Goal: Task Accomplishment & Management: Use online tool/utility

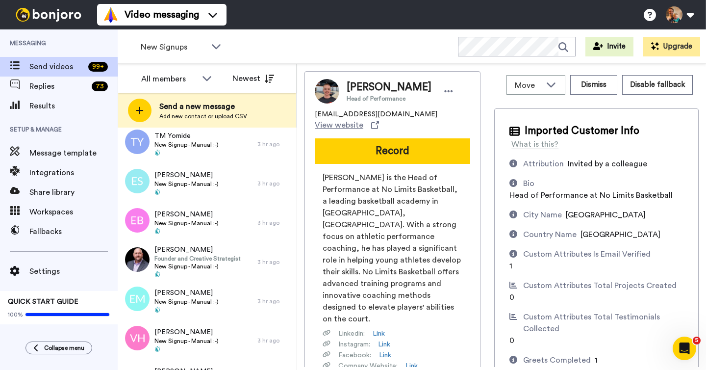
scroll to position [748, 0]
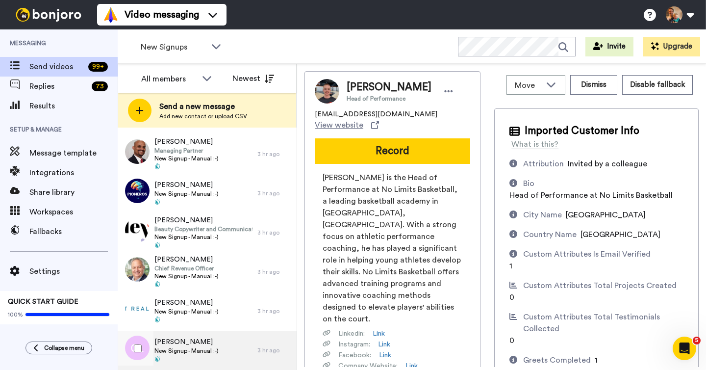
click at [218, 341] on div "CARLOS LEAL New Signup - Manual :-)" at bounding box center [188, 349] width 140 height 39
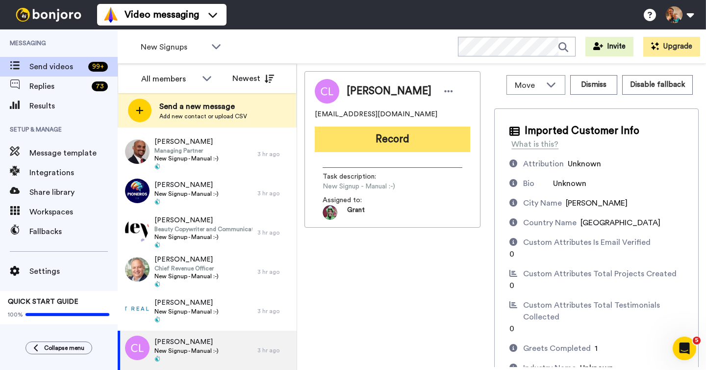
click at [349, 138] on button "Record" at bounding box center [392, 138] width 155 height 25
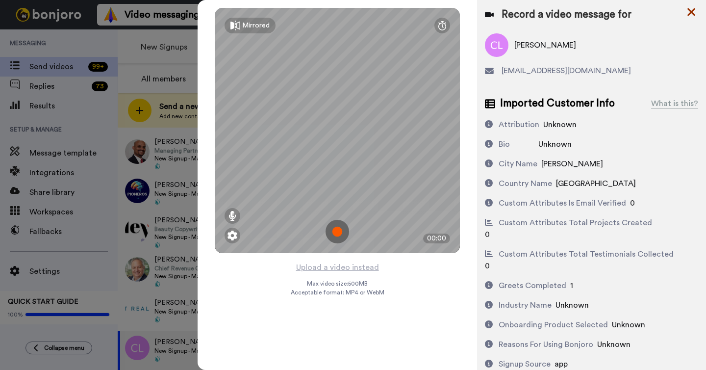
click at [690, 10] on icon at bounding box center [691, 12] width 8 height 8
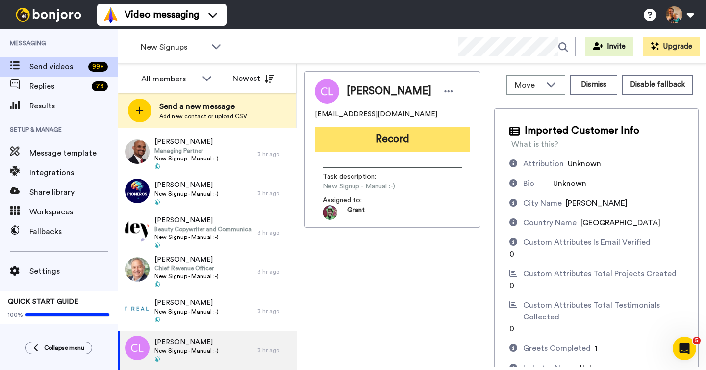
click at [367, 138] on button "Record" at bounding box center [392, 138] width 155 height 25
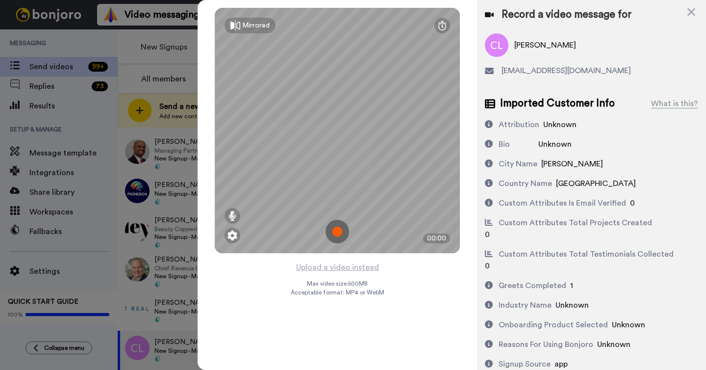
click at [336, 228] on img at bounding box center [338, 232] width 24 height 24
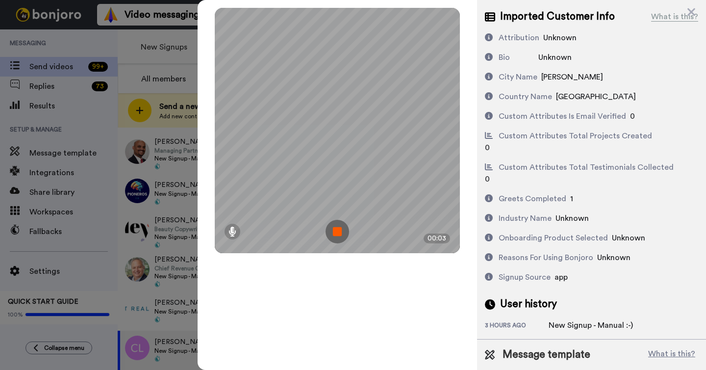
scroll to position [101, 0]
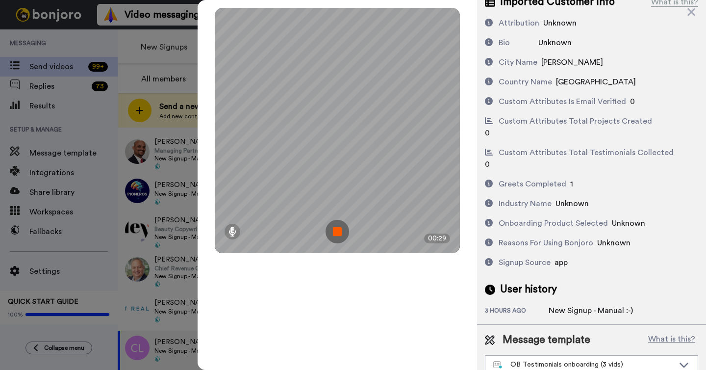
click at [337, 230] on img at bounding box center [338, 232] width 24 height 24
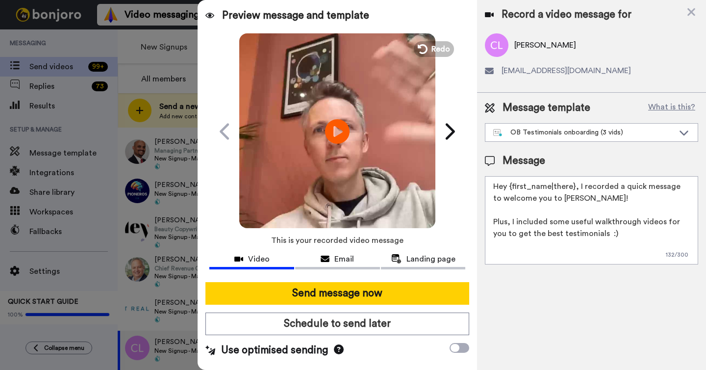
scroll to position [0, 0]
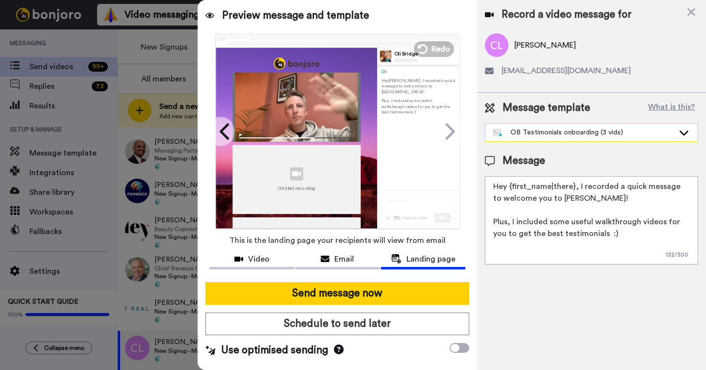
click at [584, 135] on div "OB Testimonials onboarding (3 vids)" at bounding box center [583, 132] width 181 height 10
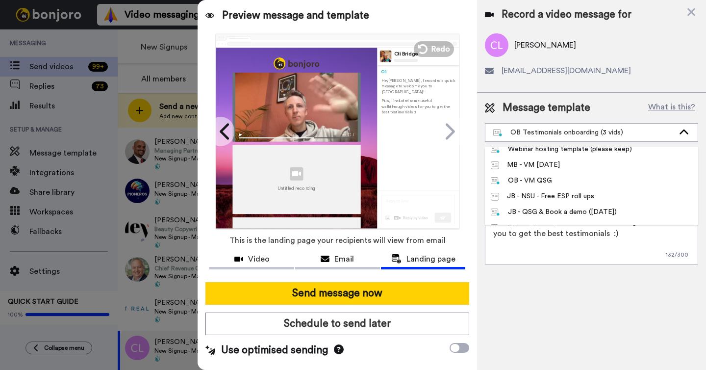
scroll to position [485, 0]
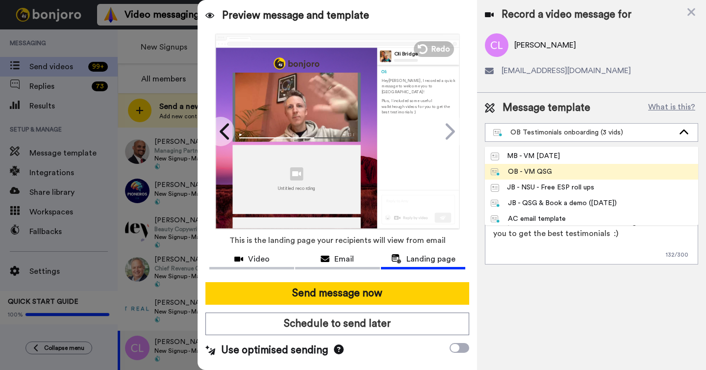
click at [541, 172] on div "OB - VM QSG" at bounding box center [521, 172] width 61 height 10
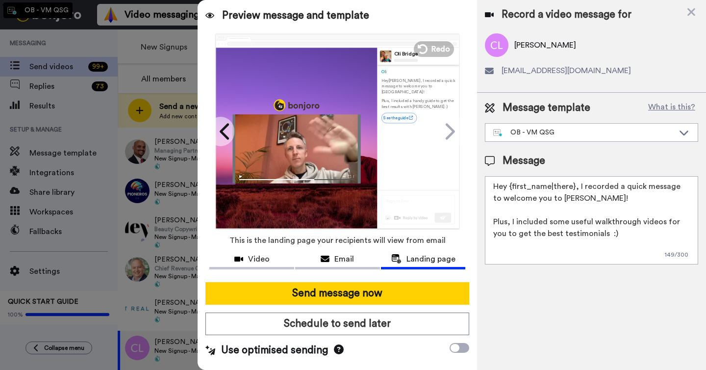
type textarea "Hey {first_name|there}, I recorded a quick message to welcome you to Bonjoro! P…"
click at [347, 261] on span "Email" at bounding box center [344, 259] width 20 height 12
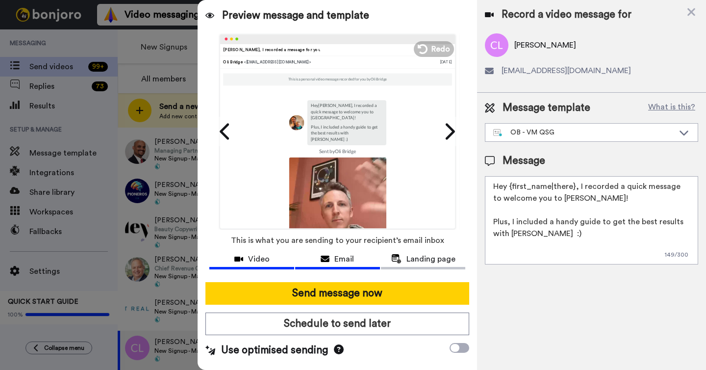
click at [263, 260] on span "Video" at bounding box center [259, 259] width 22 height 12
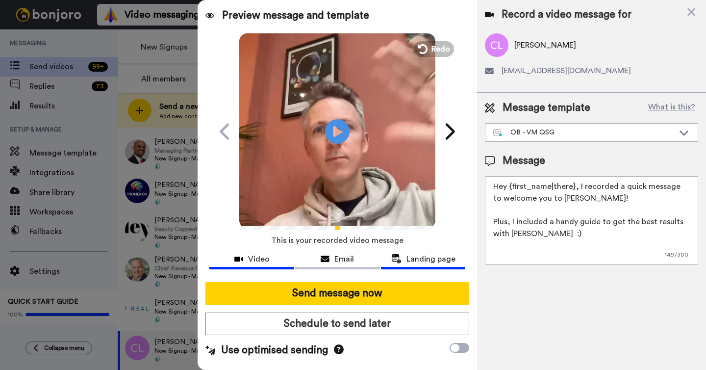
click at [415, 259] on span "Landing page" at bounding box center [430, 259] width 49 height 12
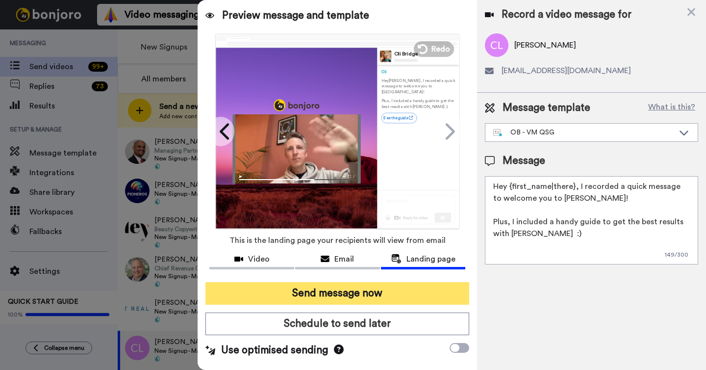
click at [343, 292] on button "Send message now" at bounding box center [337, 293] width 264 height 23
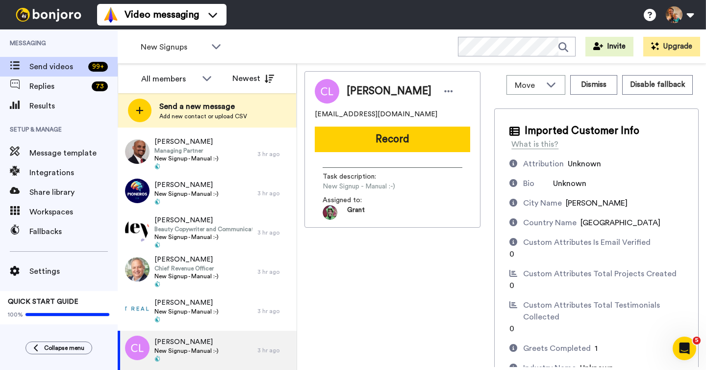
scroll to position [0, 0]
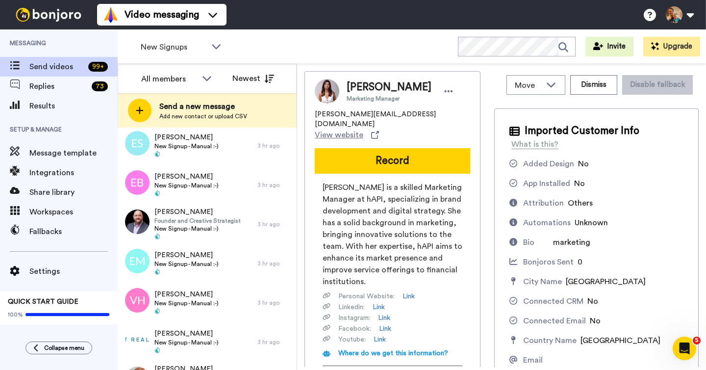
scroll to position [709, 0]
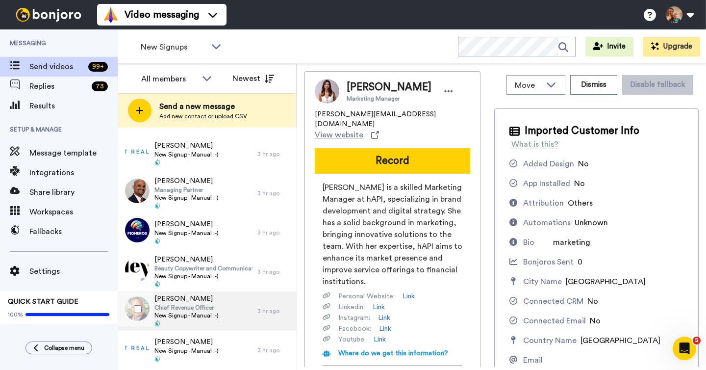
click at [227, 308] on div "Alan Littman Chief Revenue Officer New Signup - Manual :-)" at bounding box center [188, 310] width 140 height 39
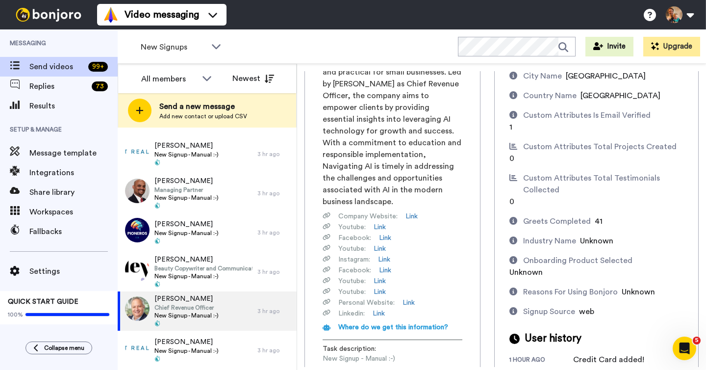
scroll to position [180, 0]
